Goal: Task Accomplishment & Management: Manage account settings

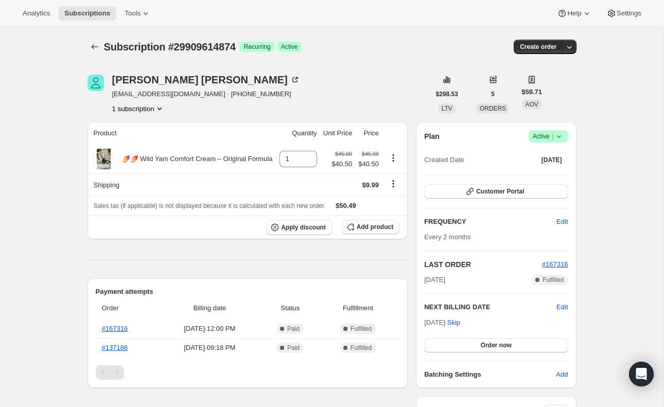
click at [542, 137] on span "Active |" at bounding box center [548, 136] width 31 height 10
click at [544, 158] on span "Pause subscription" at bounding box center [544, 157] width 57 height 8
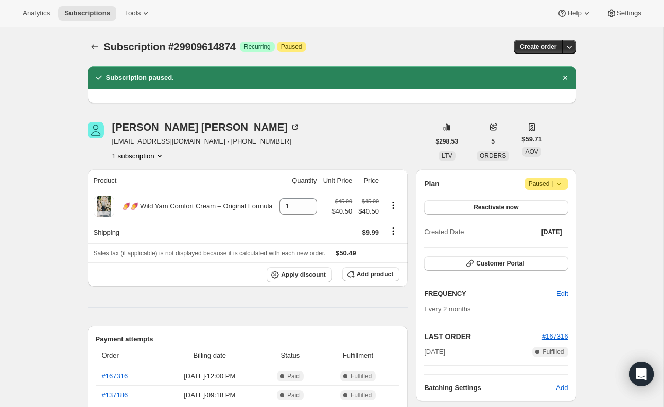
click at [524, 253] on div "Plan Attention Paused | Reactivate now Created Date Apr 9, 2025 Customer Portal…" at bounding box center [496, 286] width 144 height 216
click at [524, 263] on span "Customer Portal" at bounding box center [500, 264] width 48 height 8
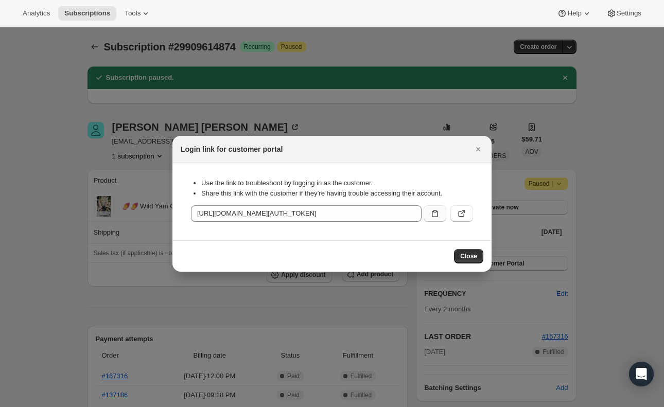
click at [427, 213] on button ":reh:" at bounding box center [435, 213] width 23 height 16
click at [466, 256] on span "Close" at bounding box center [468, 256] width 17 height 8
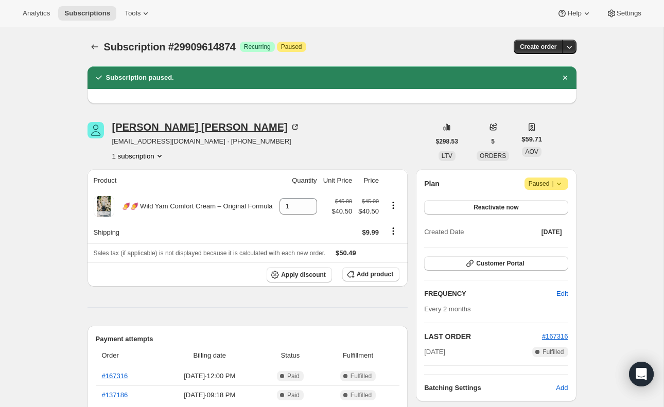
click at [153, 127] on div "Regenia Proskine" at bounding box center [206, 127] width 188 height 10
